Goal: Task Accomplishment & Management: Use online tool/utility

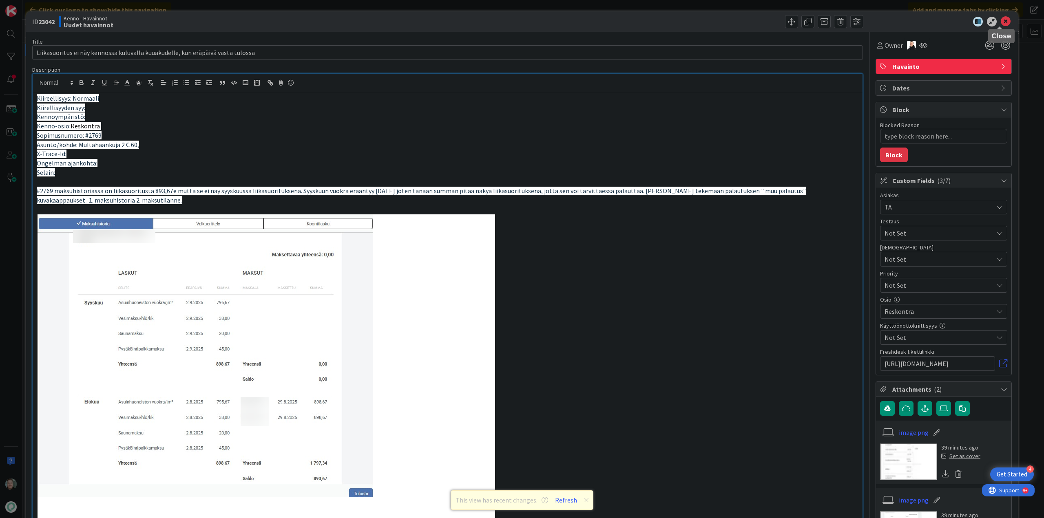
drag, startPoint x: 1000, startPoint y: 24, endPoint x: 992, endPoint y: 26, distance: 8.4
click at [1001, 24] on icon at bounding box center [1006, 22] width 10 height 10
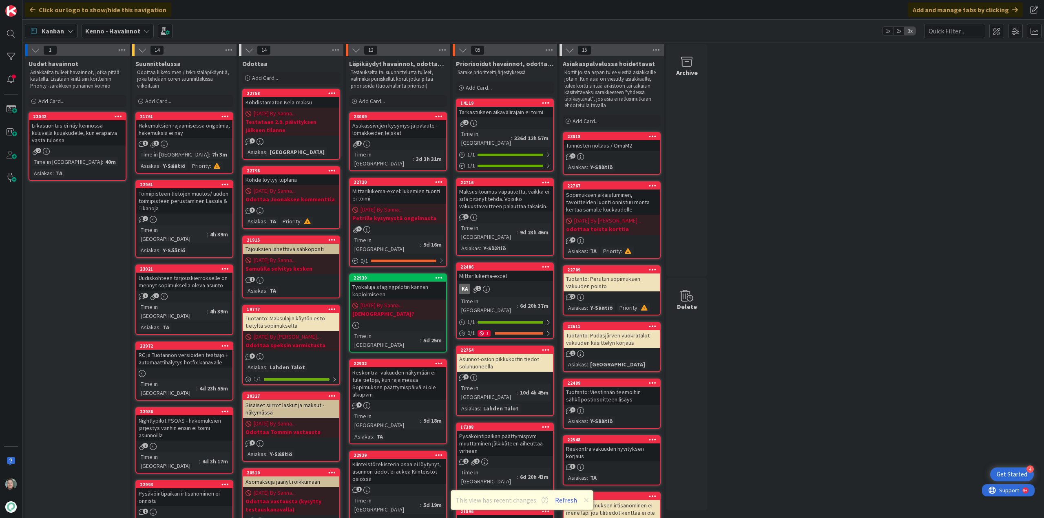
click at [88, 135] on div "Liikasuoritus ei näy kennossa kuluvalla kuuakudelle, kun eräpäivä vasta tulossa" at bounding box center [77, 132] width 96 height 25
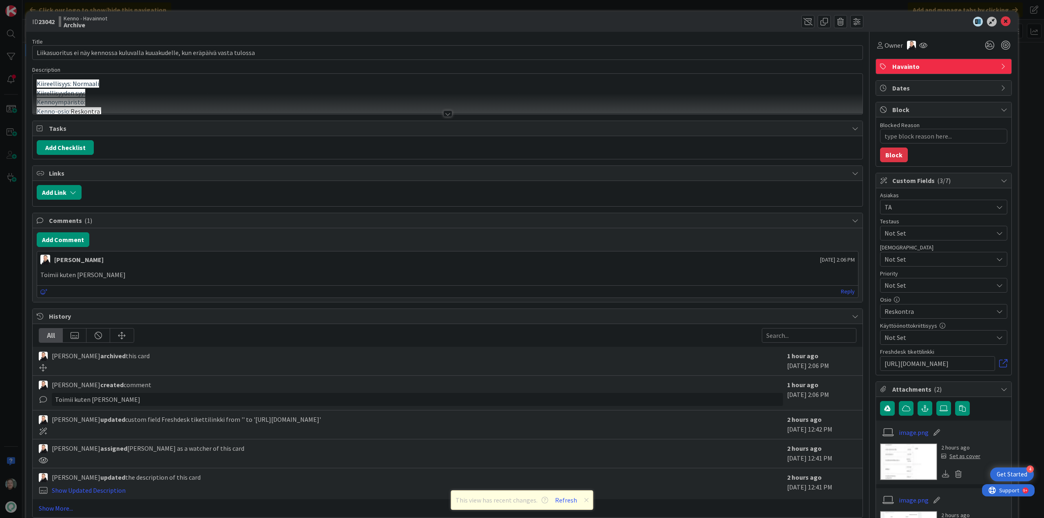
type textarea "x"
click at [444, 113] on div at bounding box center [447, 114] width 9 height 7
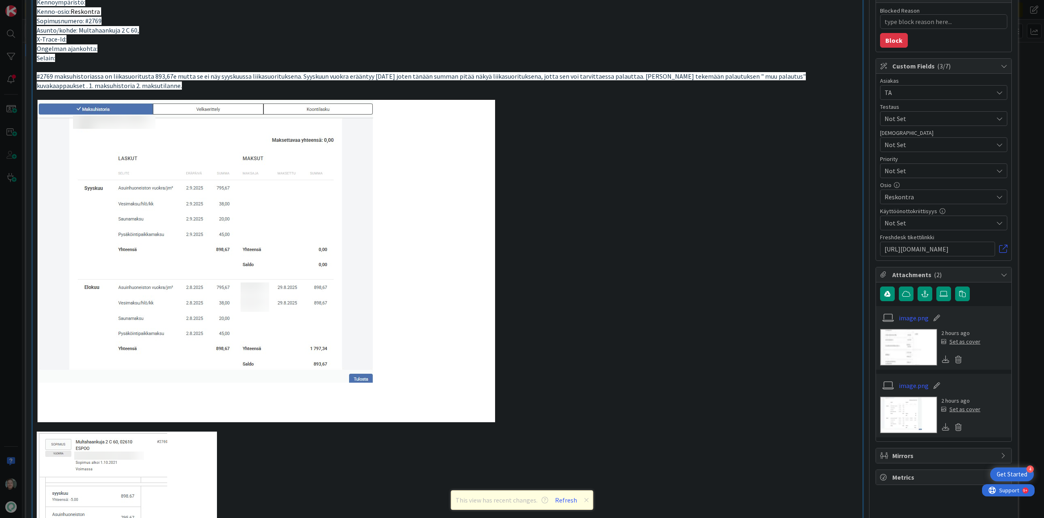
scroll to position [285, 0]
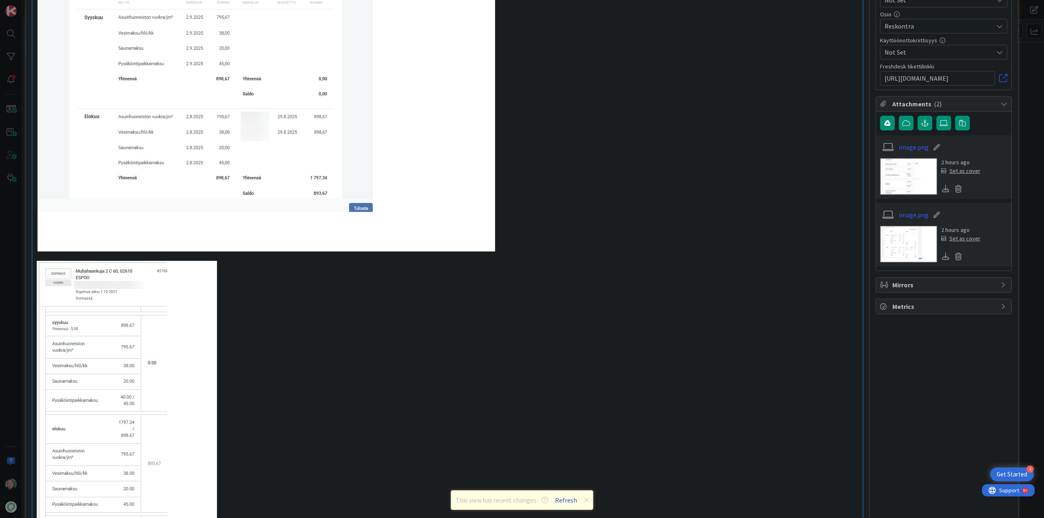
click at [567, 499] on button "Refresh" at bounding box center [566, 500] width 28 height 11
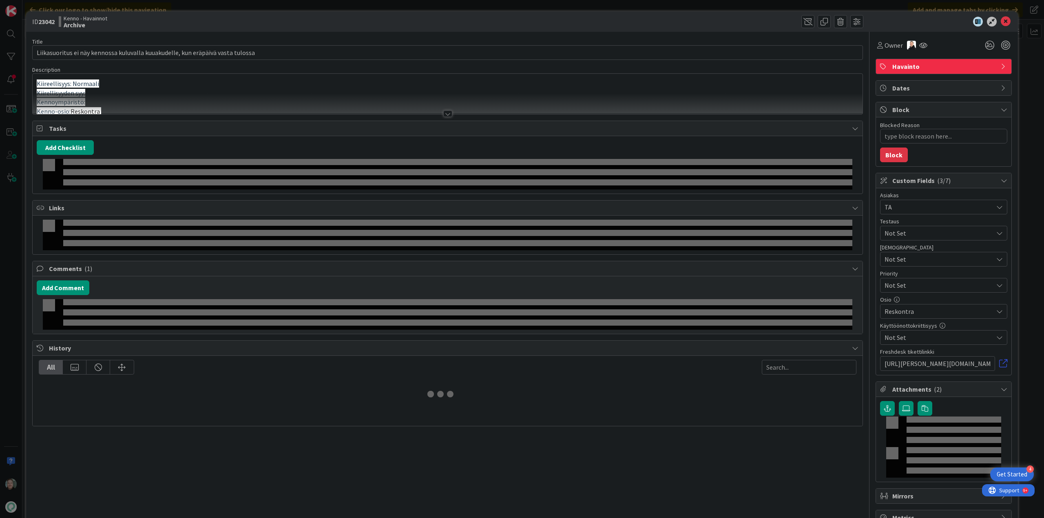
type textarea "x"
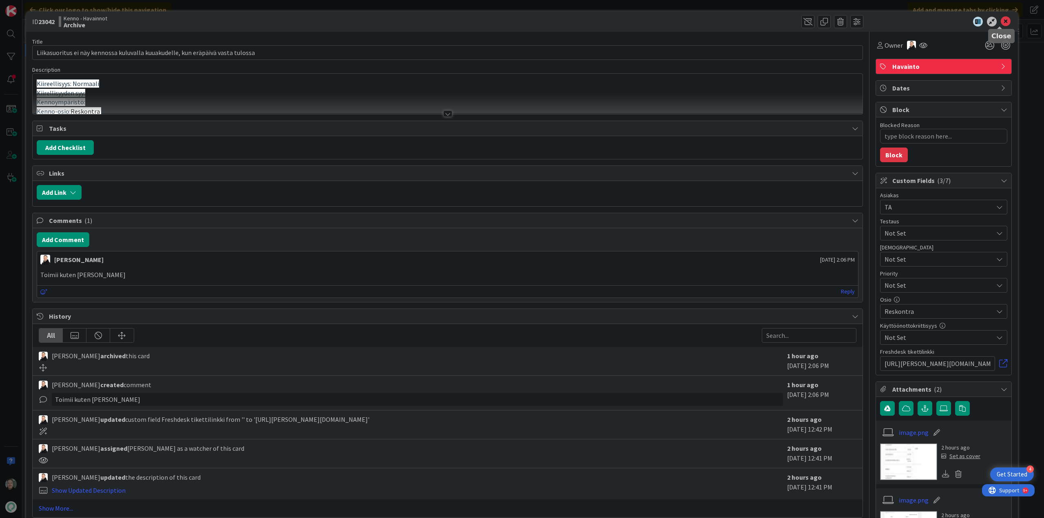
click at [1001, 23] on icon at bounding box center [1006, 22] width 10 height 10
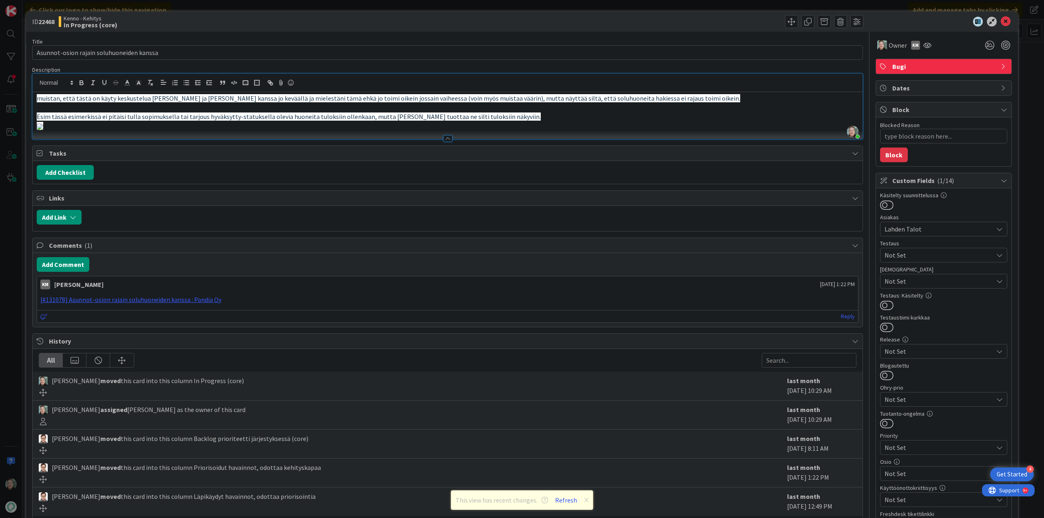
scroll to position [245, 0]
type textarea "x"
